Goal: Navigation & Orientation: Find specific page/section

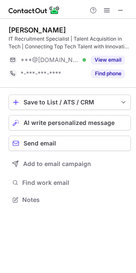
scroll to position [193, 136]
